Goal: Task Accomplishment & Management: Manage account settings

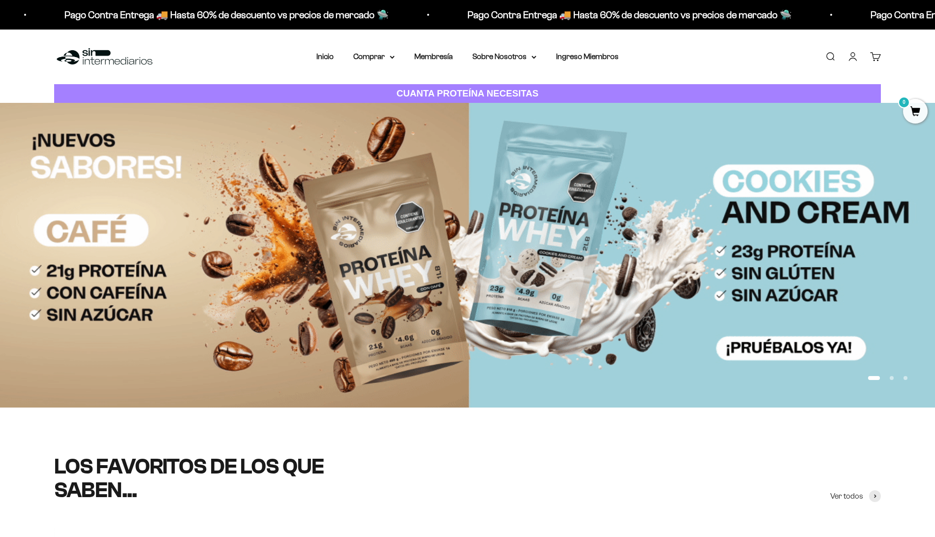
click at [852, 51] on link "Iniciar sesión" at bounding box center [852, 56] width 11 height 11
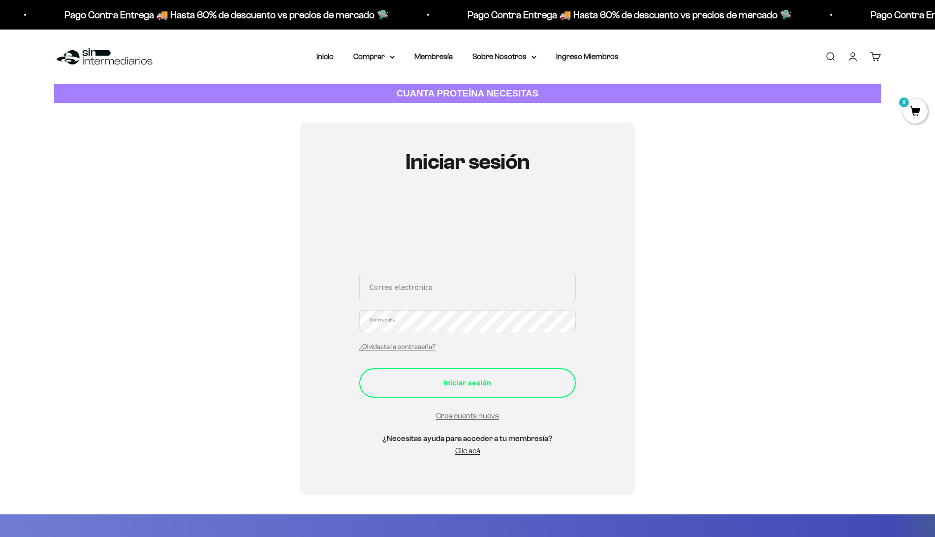
type input "jdmontesm2004@gmail.com"
click at [440, 368] on button "Iniciar sesión" at bounding box center [467, 383] width 217 height 30
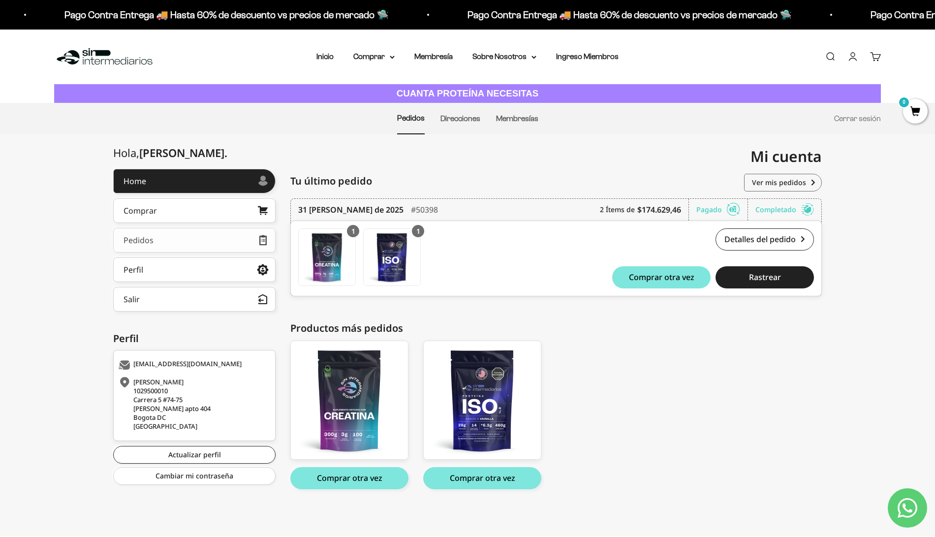
click at [189, 228] on link "Pedidos" at bounding box center [194, 240] width 162 height 25
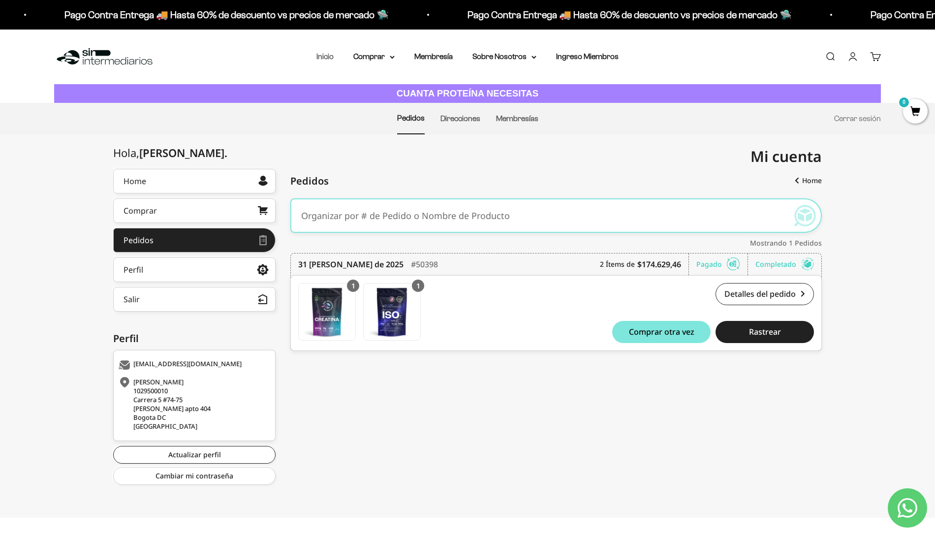
click at [334, 52] on link "Inicio" at bounding box center [324, 56] width 17 height 8
